Goal: Transaction & Acquisition: Purchase product/service

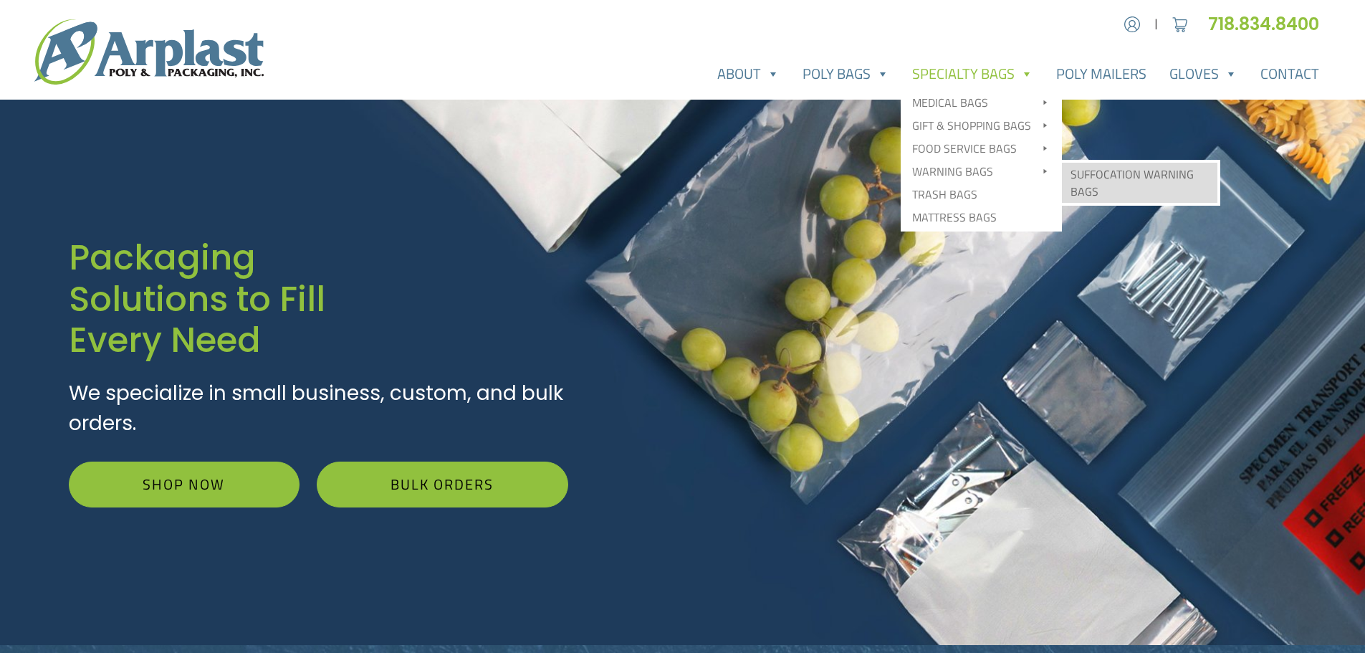
click at [1111, 166] on link "Suffocation Warning Bags" at bounding box center [1140, 183] width 156 height 40
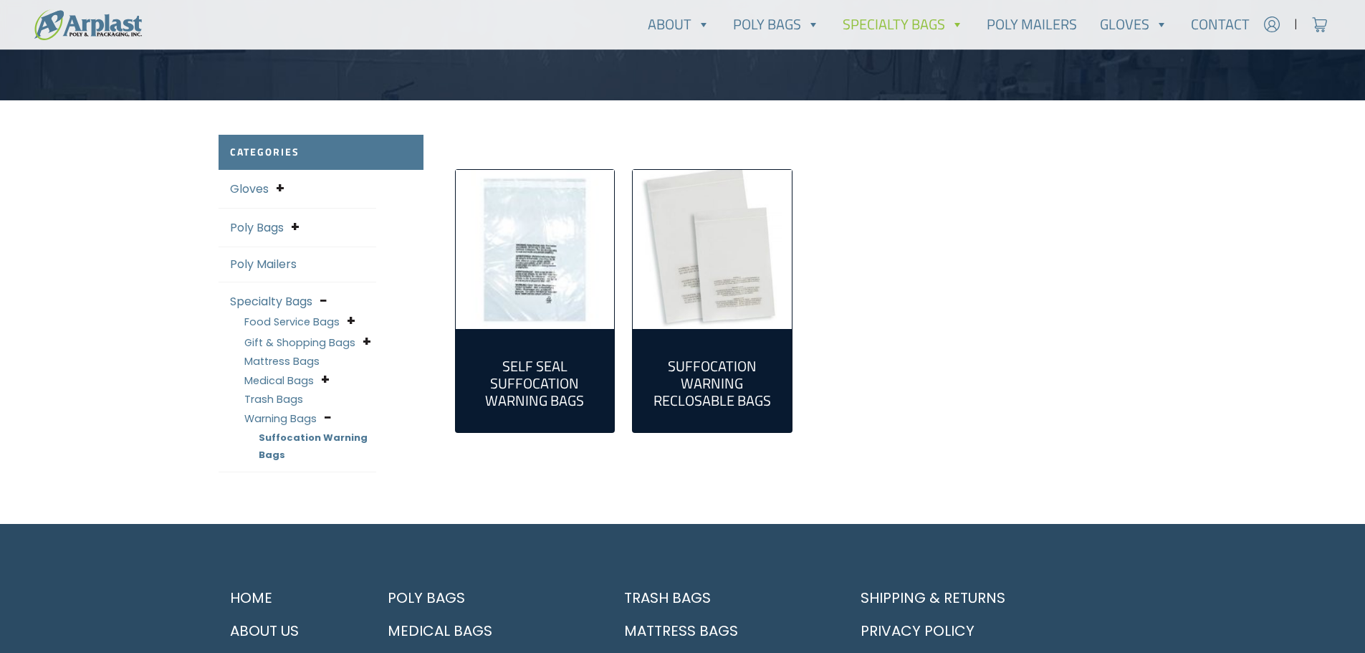
click at [544, 285] on img "Visit product category Self Seal Suffocation Warning Bags" at bounding box center [535, 249] width 159 height 159
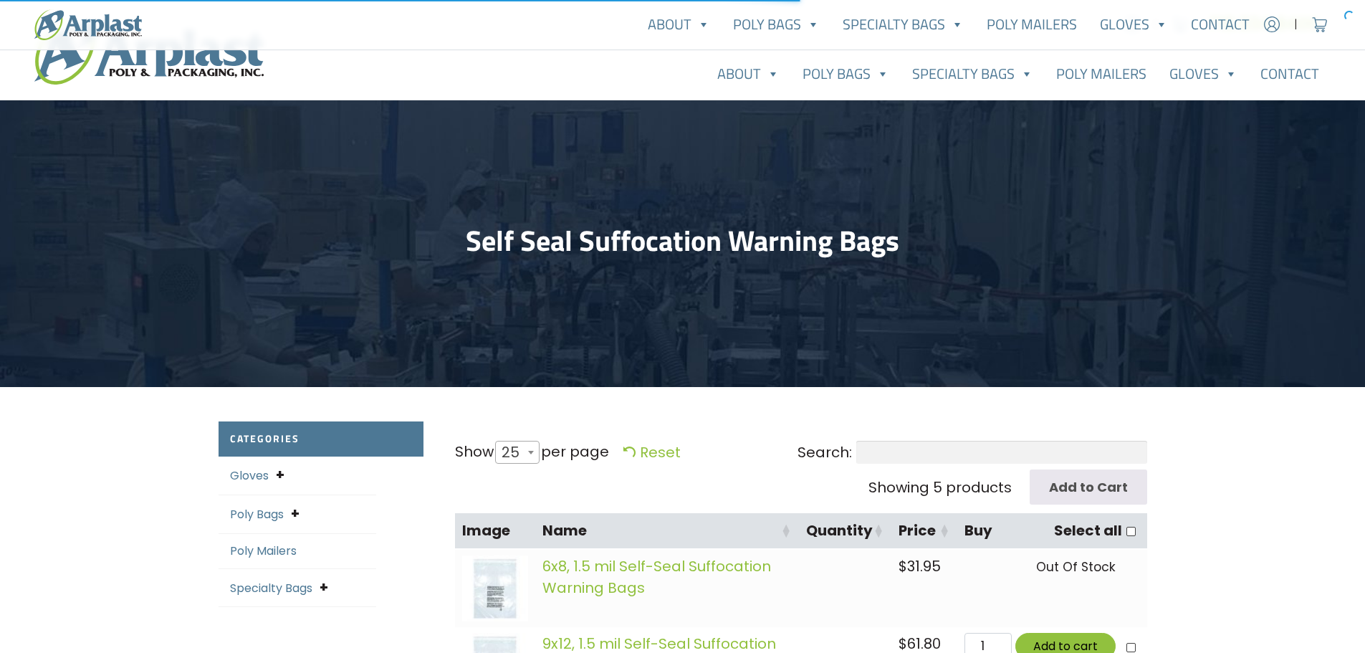
select select "25"
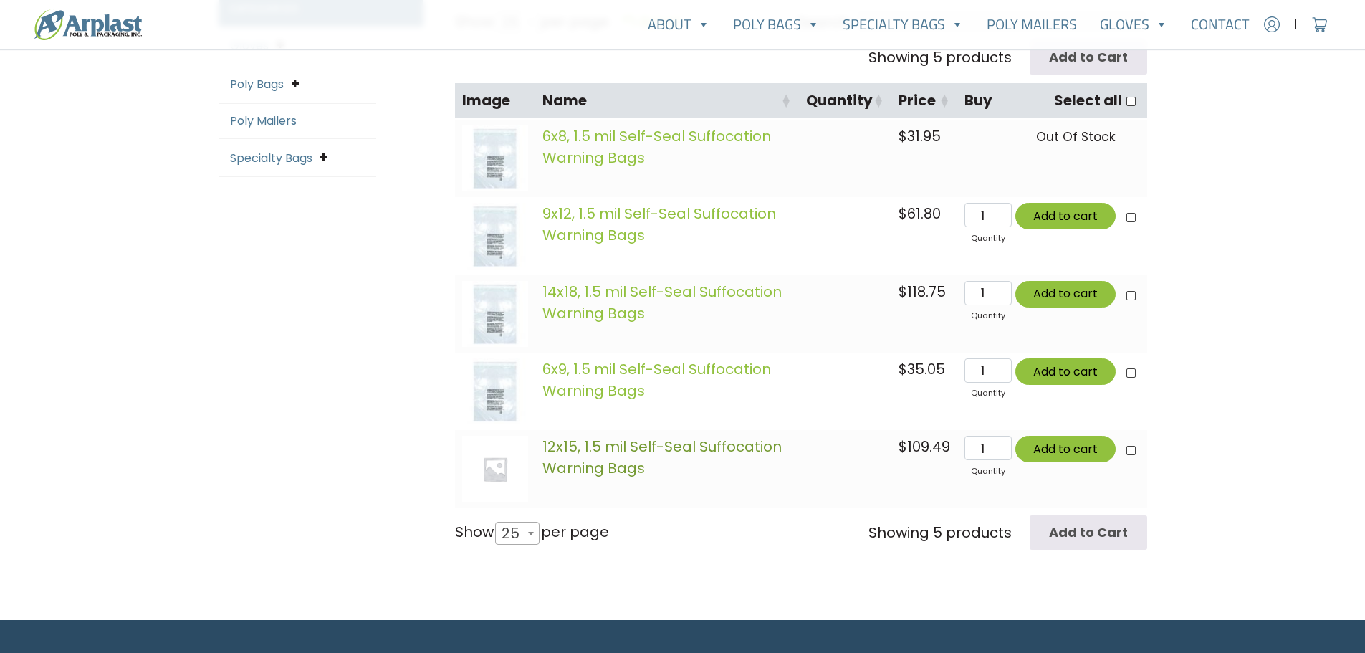
click at [636, 441] on link "12x15, 1.5 mil Self-Seal Suffocation Warning Bags" at bounding box center [661, 457] width 239 height 42
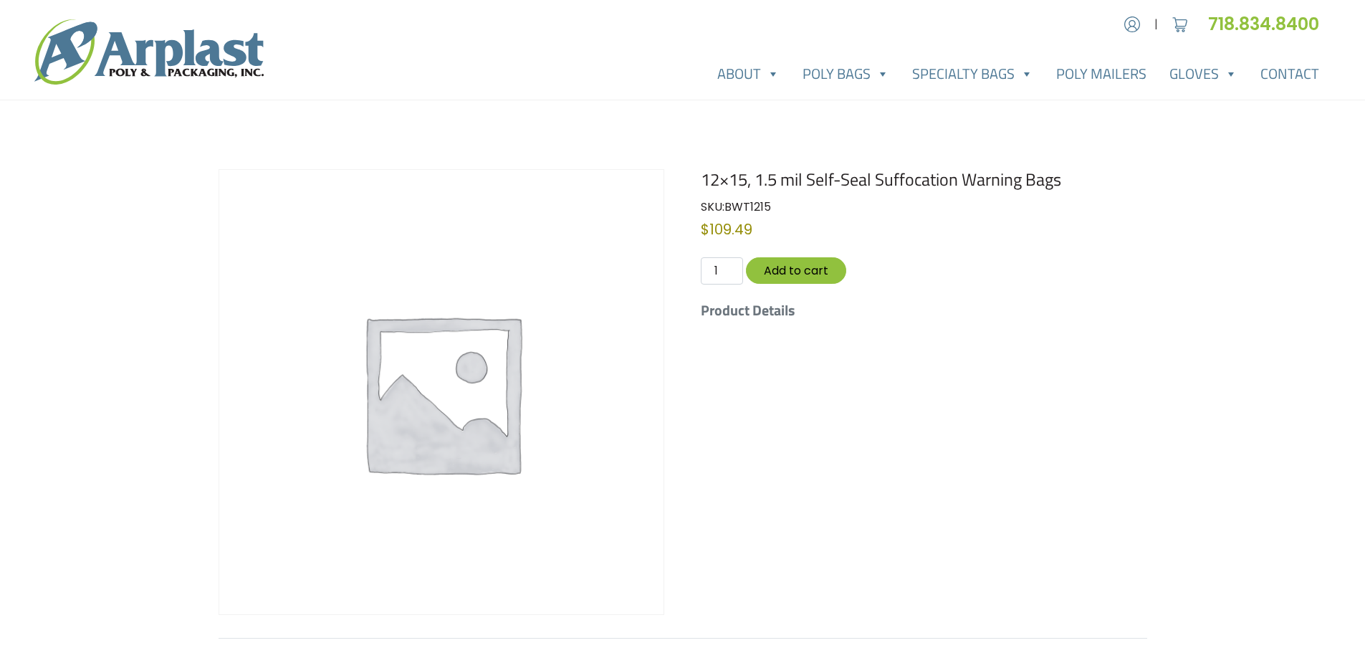
click at [444, 403] on img at bounding box center [441, 392] width 444 height 444
